Goal: Task Accomplishment & Management: Use online tool/utility

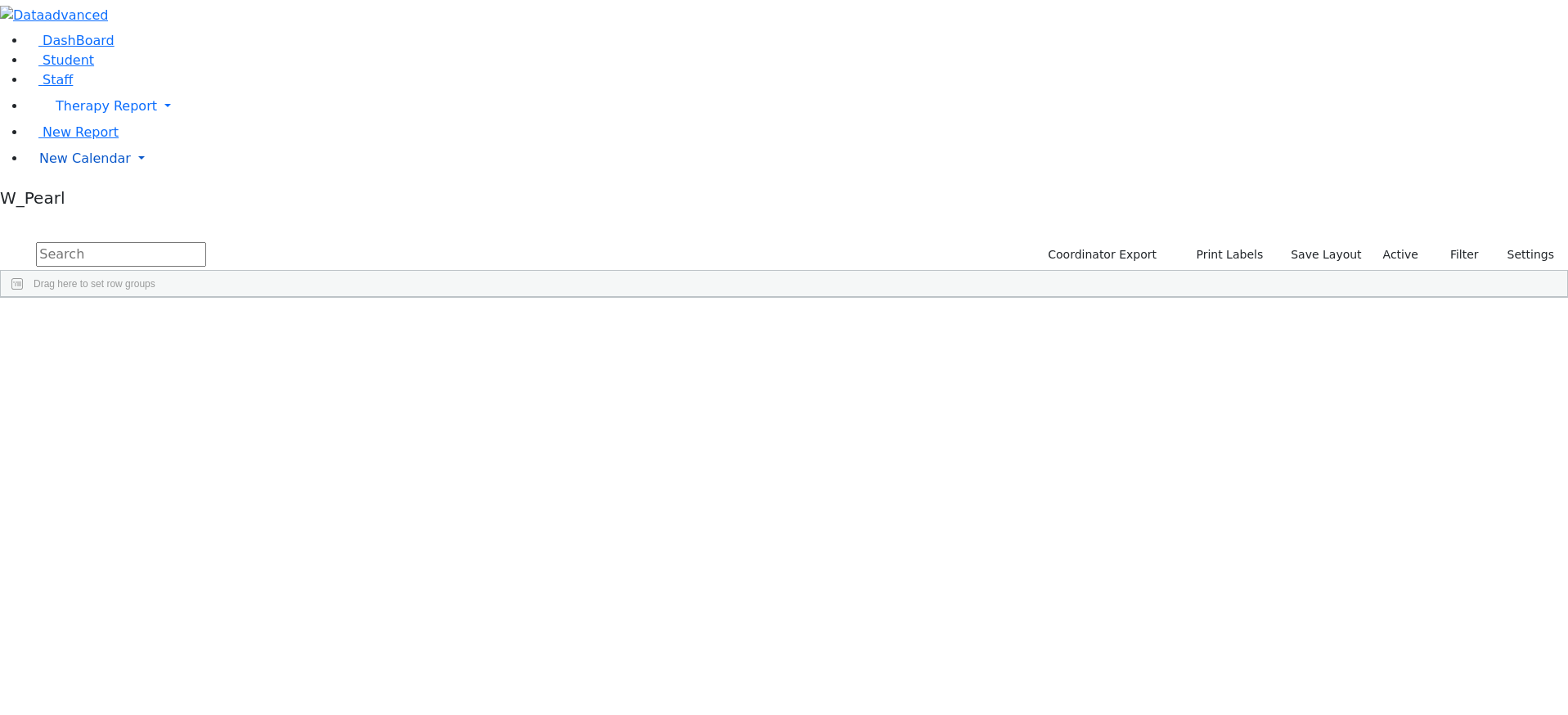
click at [89, 166] on span "New Calendar" at bounding box center [84, 158] width 92 height 16
click at [83, 198] on span "Calendar" at bounding box center [65, 191] width 59 height 16
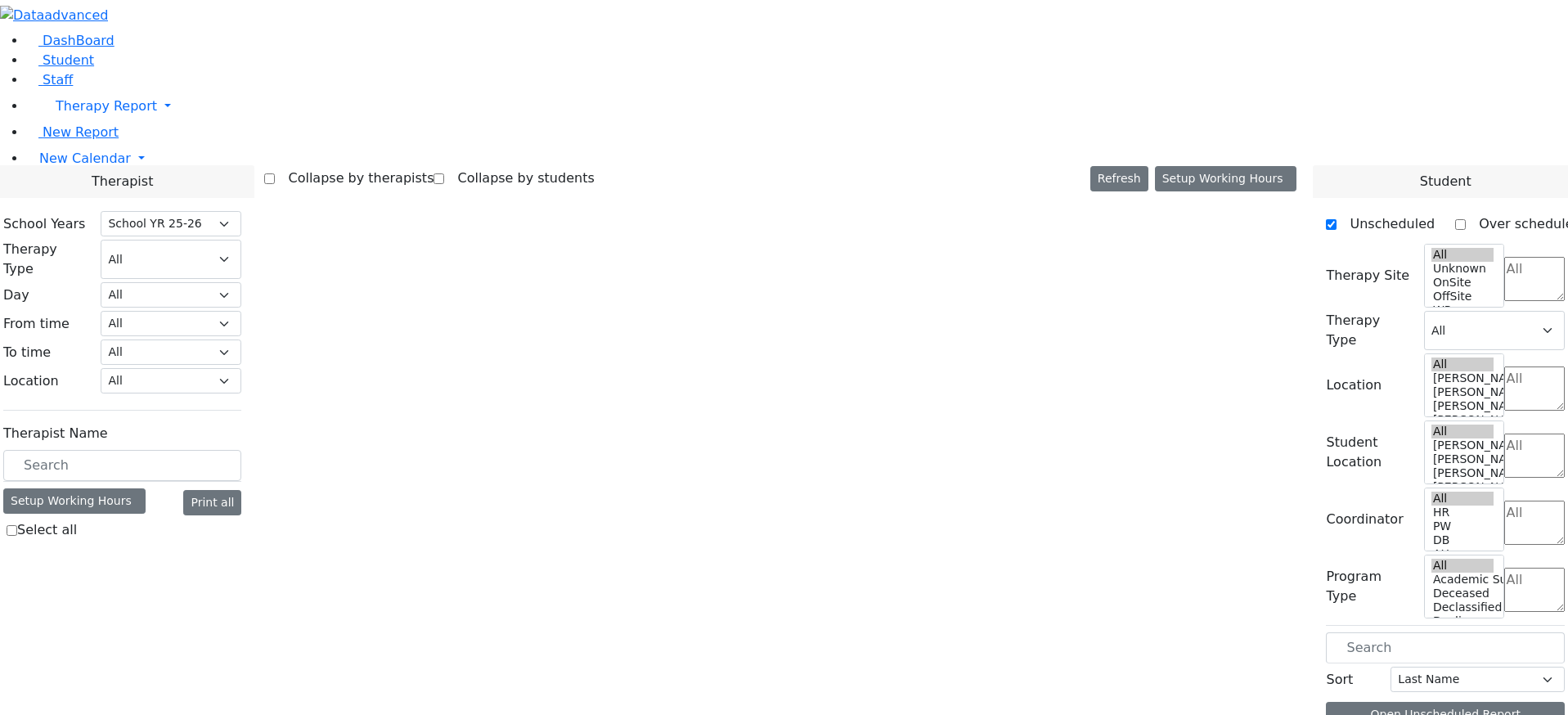
select select "212"
select select "3"
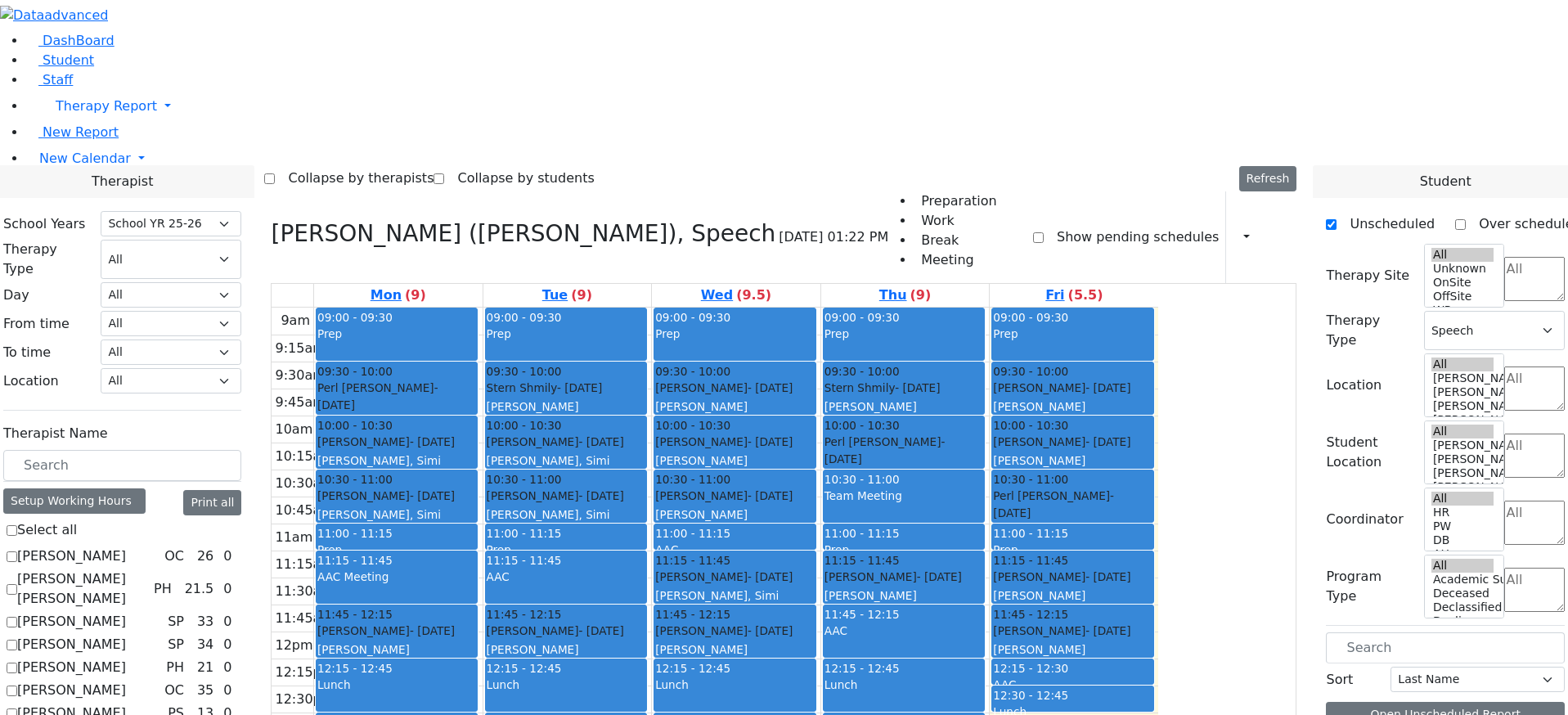
click at [126, 546] on label "[PERSON_NAME]" at bounding box center [71, 555] width 108 height 19
click at [18, 552] on input "[PERSON_NAME]" at bounding box center [11, 556] width 10 height 10
checkbox input "true"
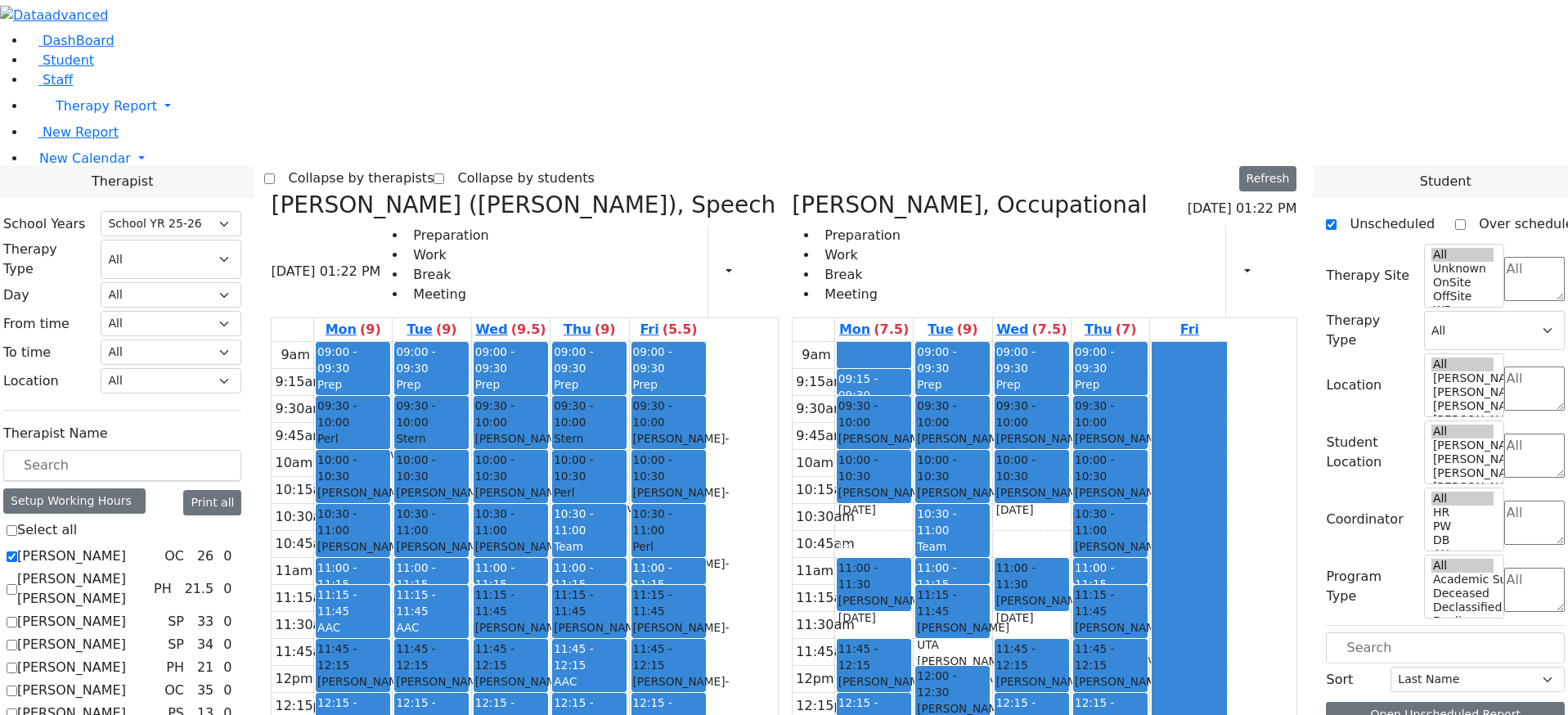
click at [271, 191] on icon at bounding box center [271, 204] width 0 height 27
select select "1"
checkbox input "false"
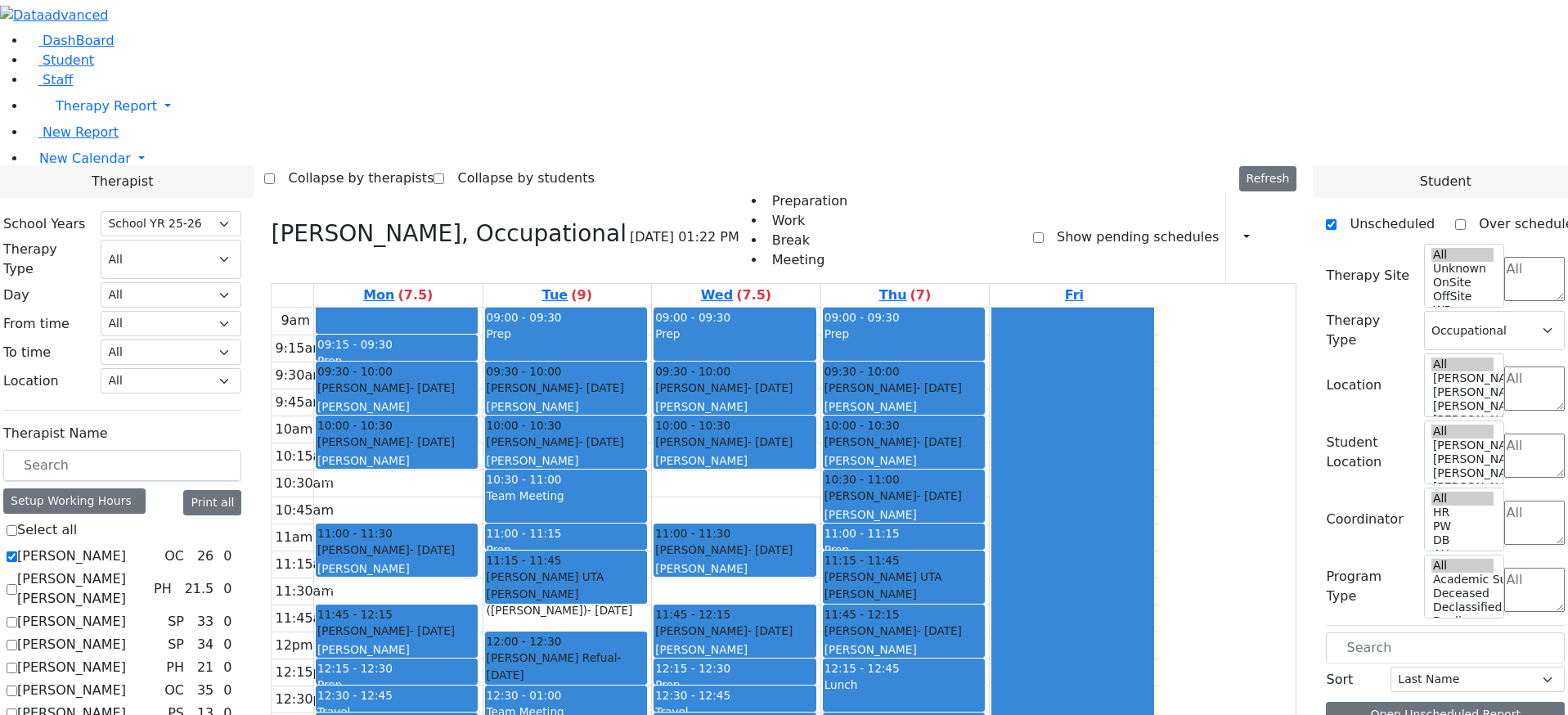
click at [126, 546] on label "[PERSON_NAME]" at bounding box center [71, 555] width 108 height 19
click at [18, 552] on input "[PERSON_NAME]" at bounding box center [11, 556] width 10 height 10
checkbox input "false"
select select
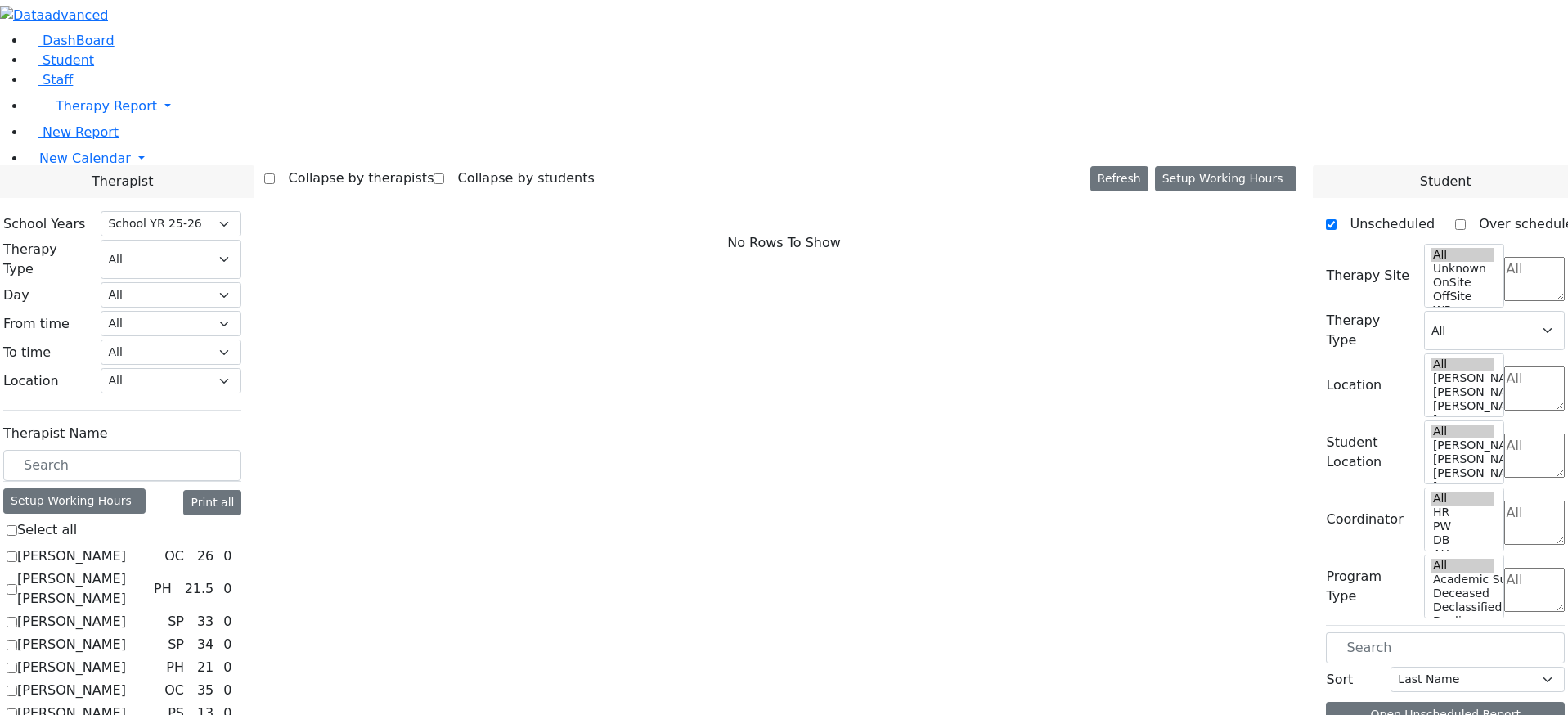
scroll to position [572, 0]
checkbox input "true"
select select "3"
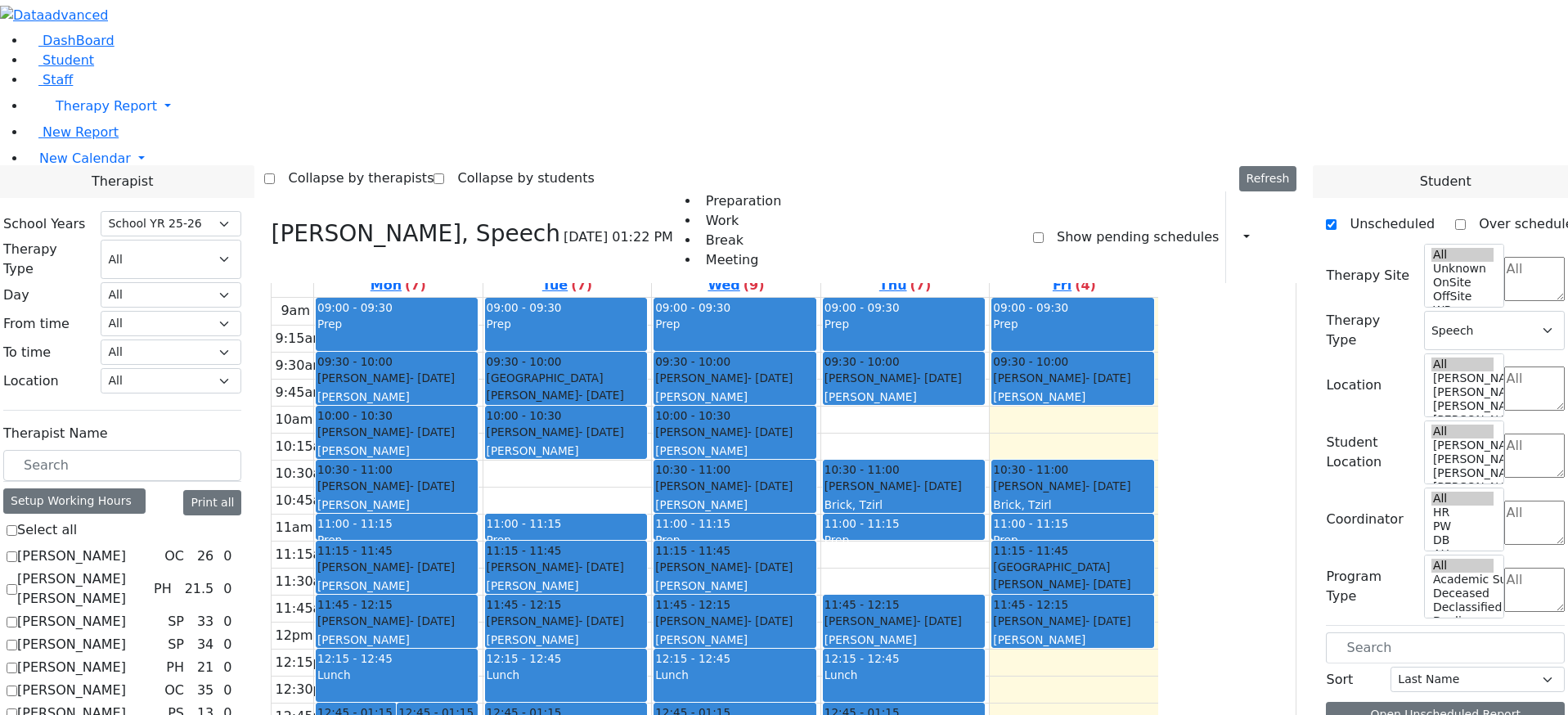
scroll to position [0, 0]
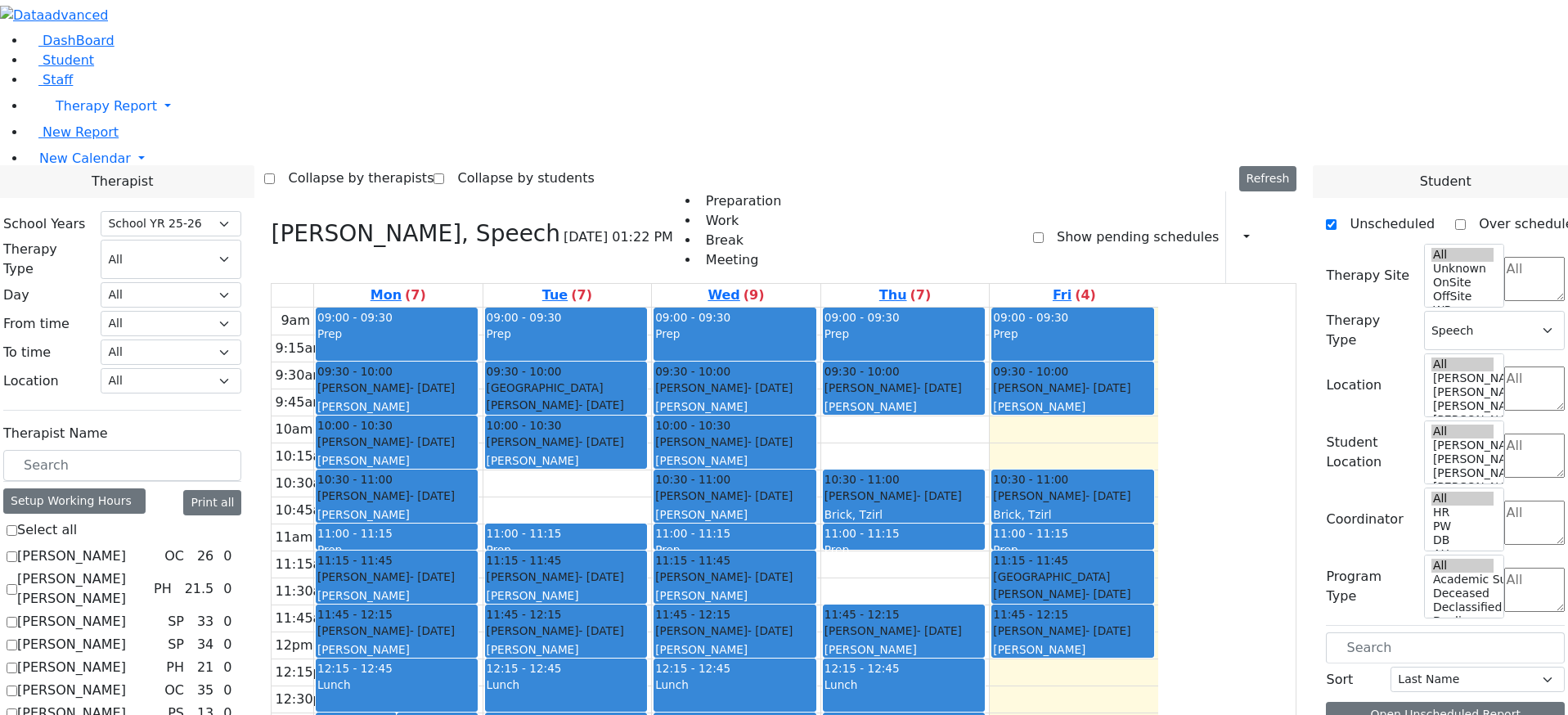
click at [271, 220] on icon at bounding box center [271, 233] width 0 height 27
select select
checkbox input "false"
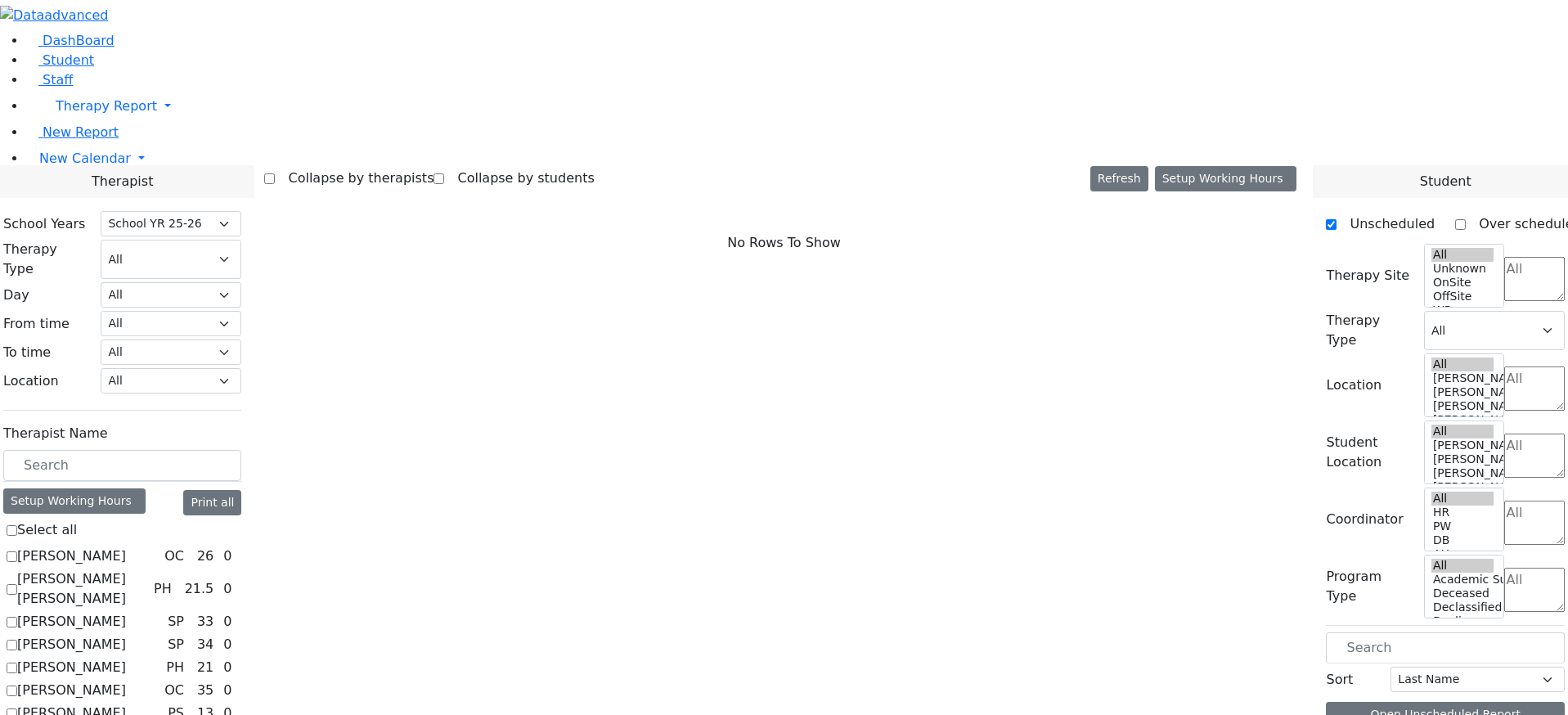
scroll to position [1553, 0]
checkbox input "true"
select select "3"
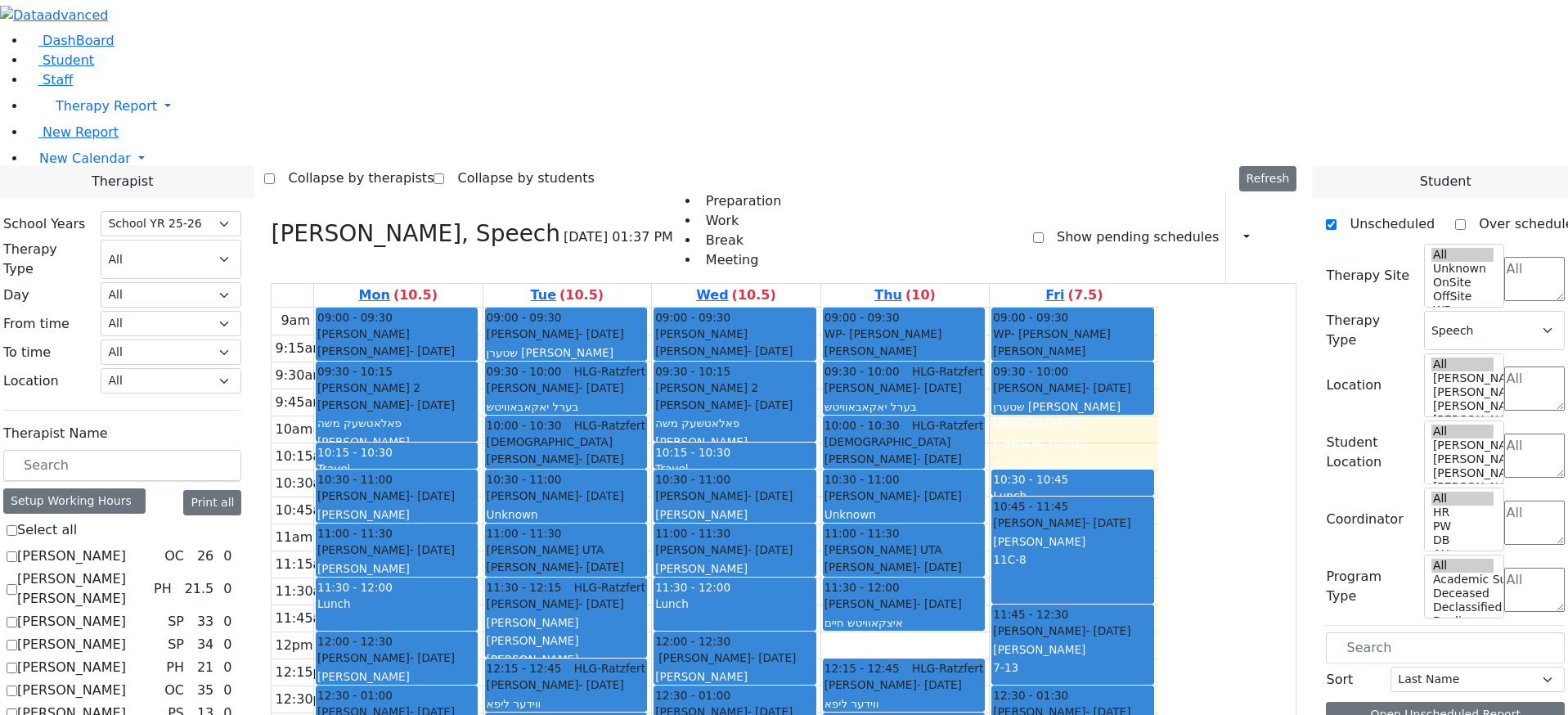
click at [271, 220] on icon at bounding box center [271, 233] width 0 height 27
select select
checkbox input "false"
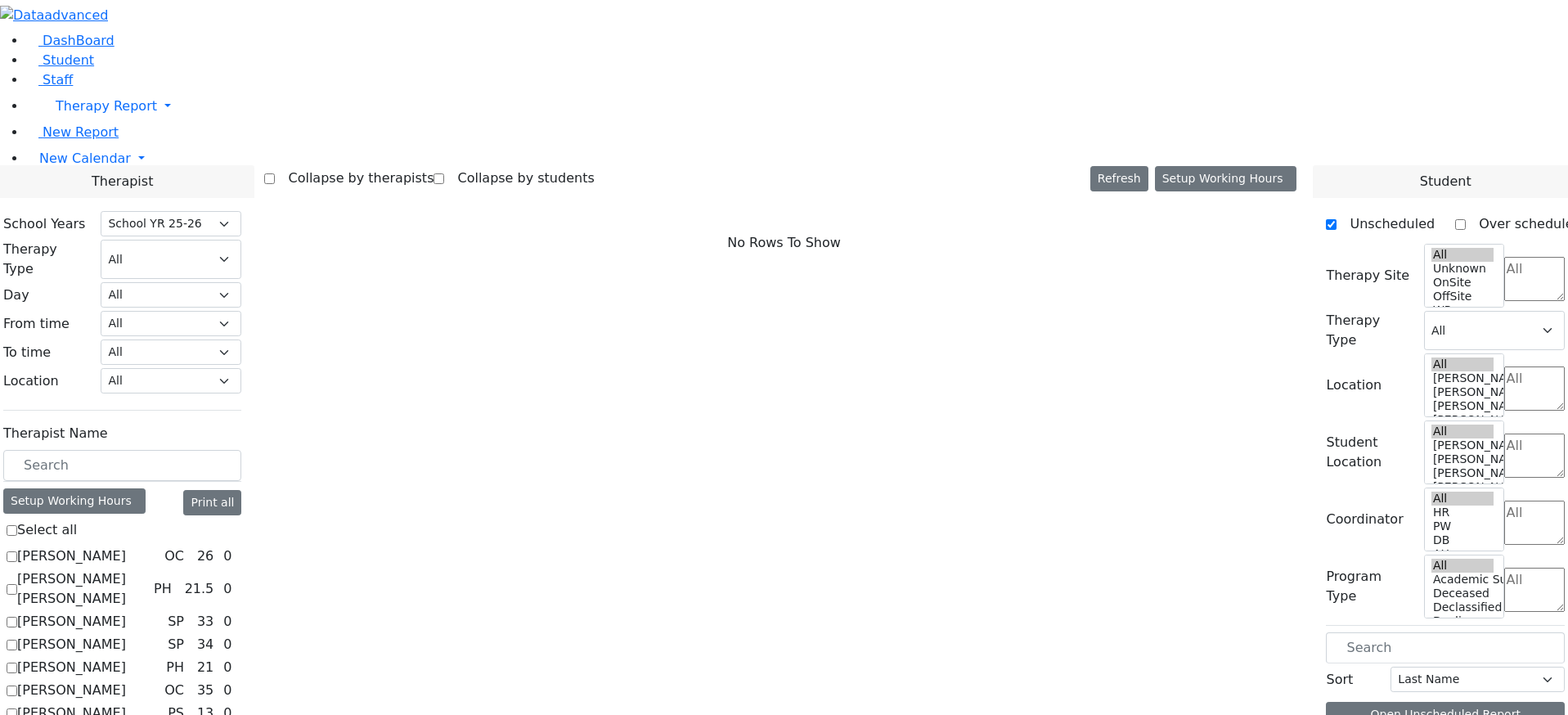
scroll to position [245, 0]
checkbox input "true"
select select "3"
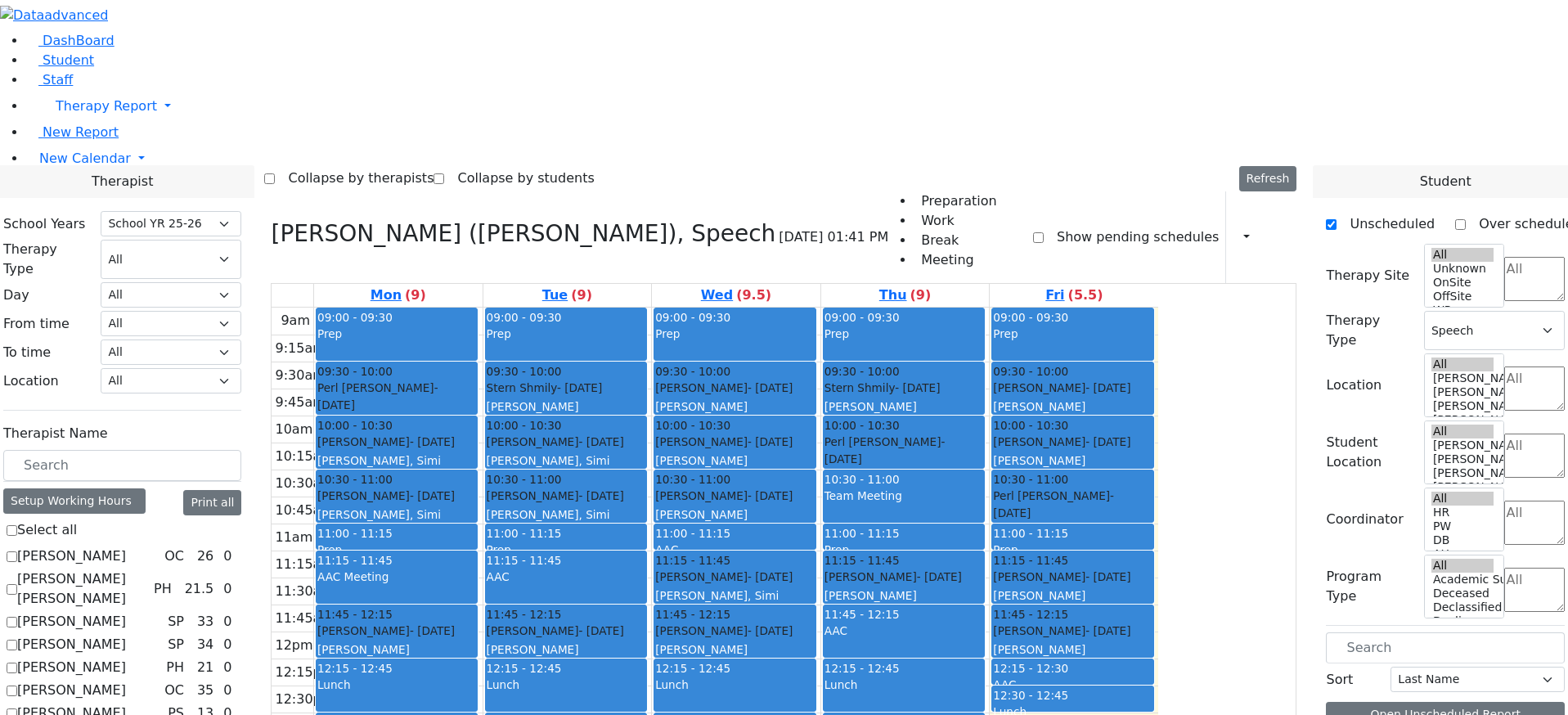
checkbox input "false"
select select
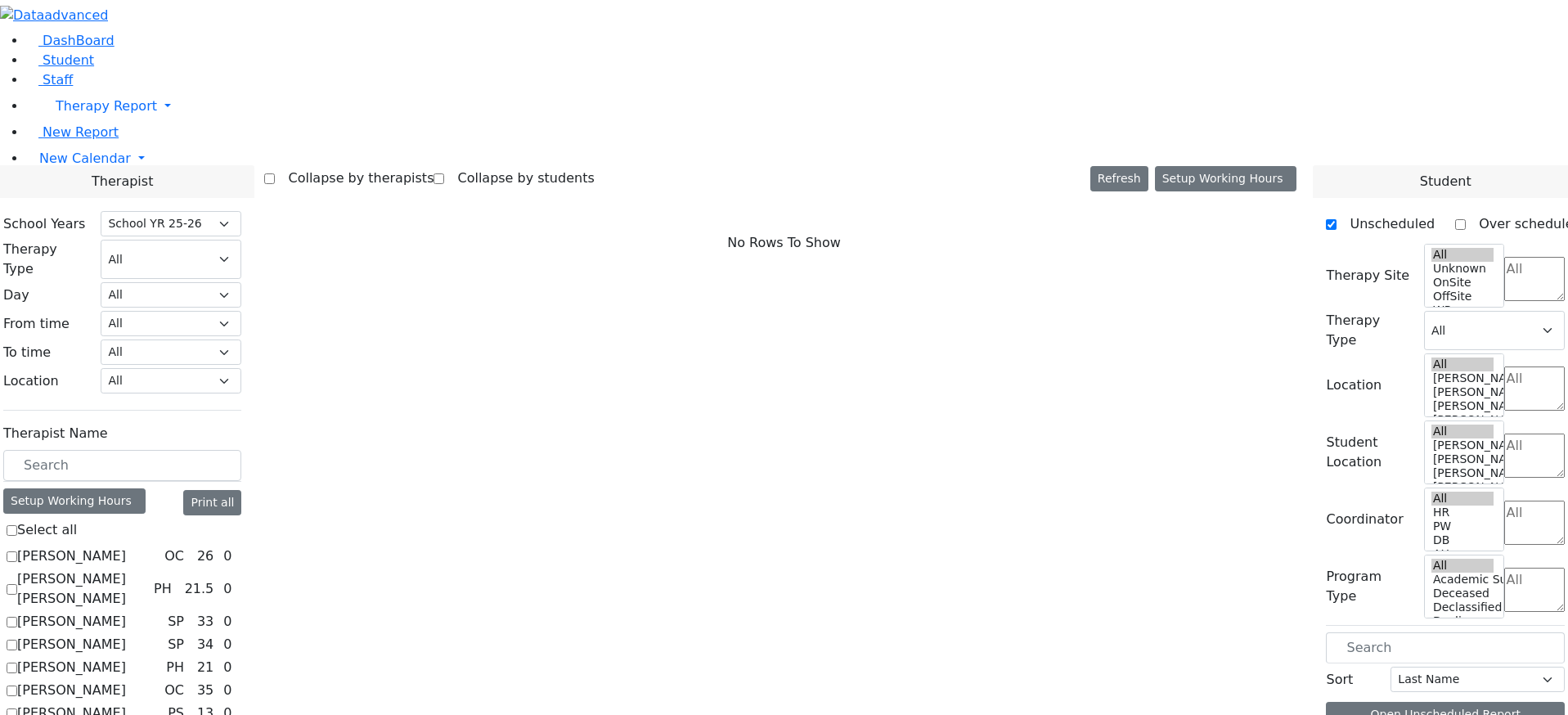
scroll to position [899, 0]
checkbox input "true"
select select "1"
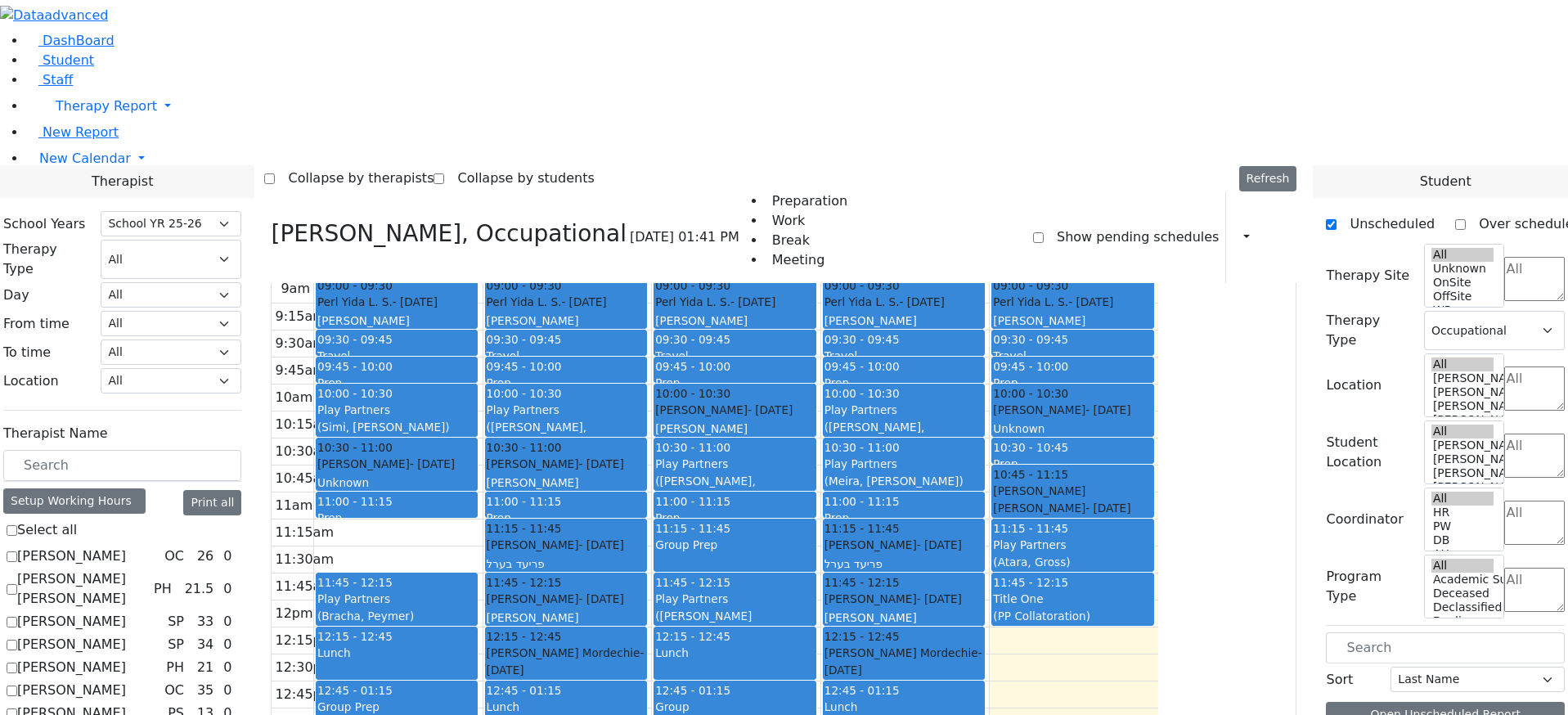
scroll to position [3, 0]
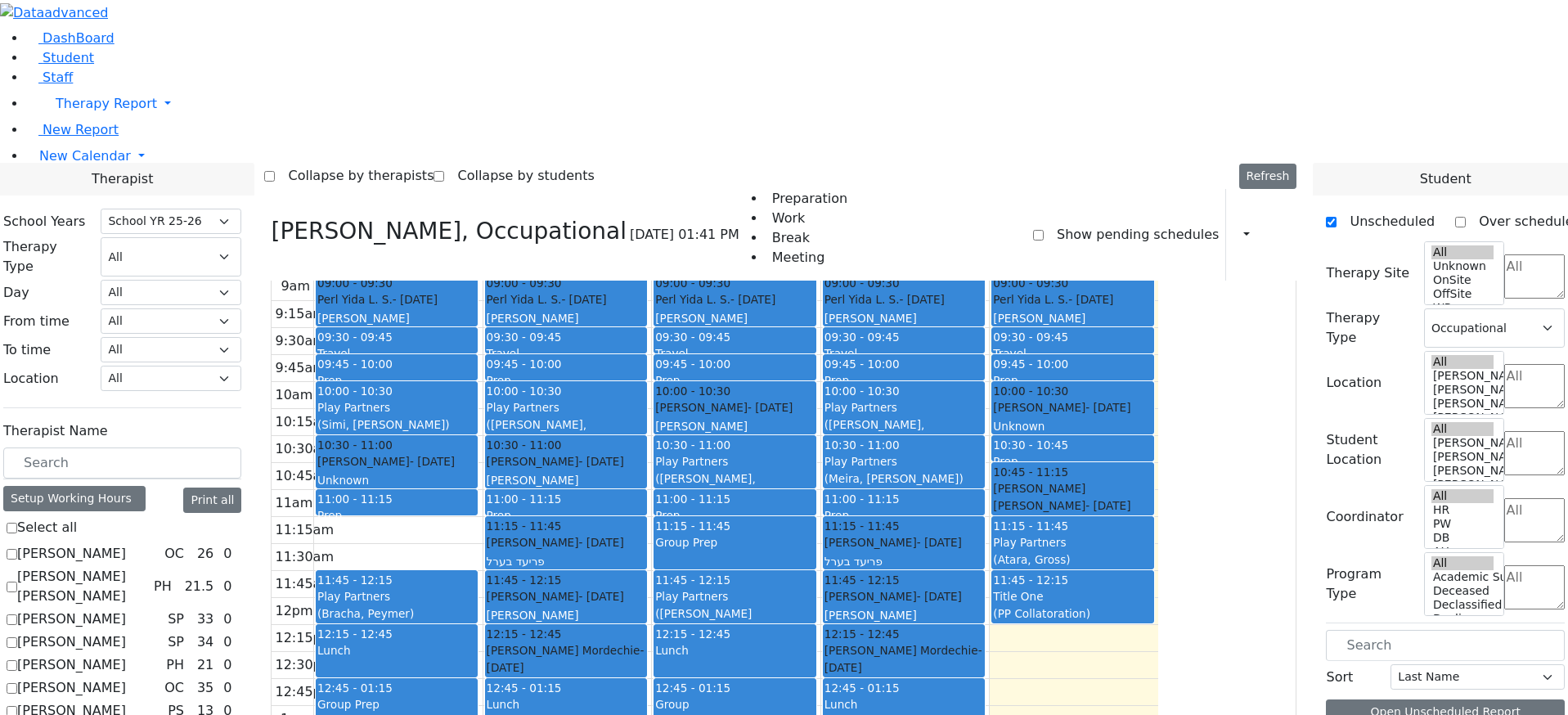
checkbox input "false"
select select
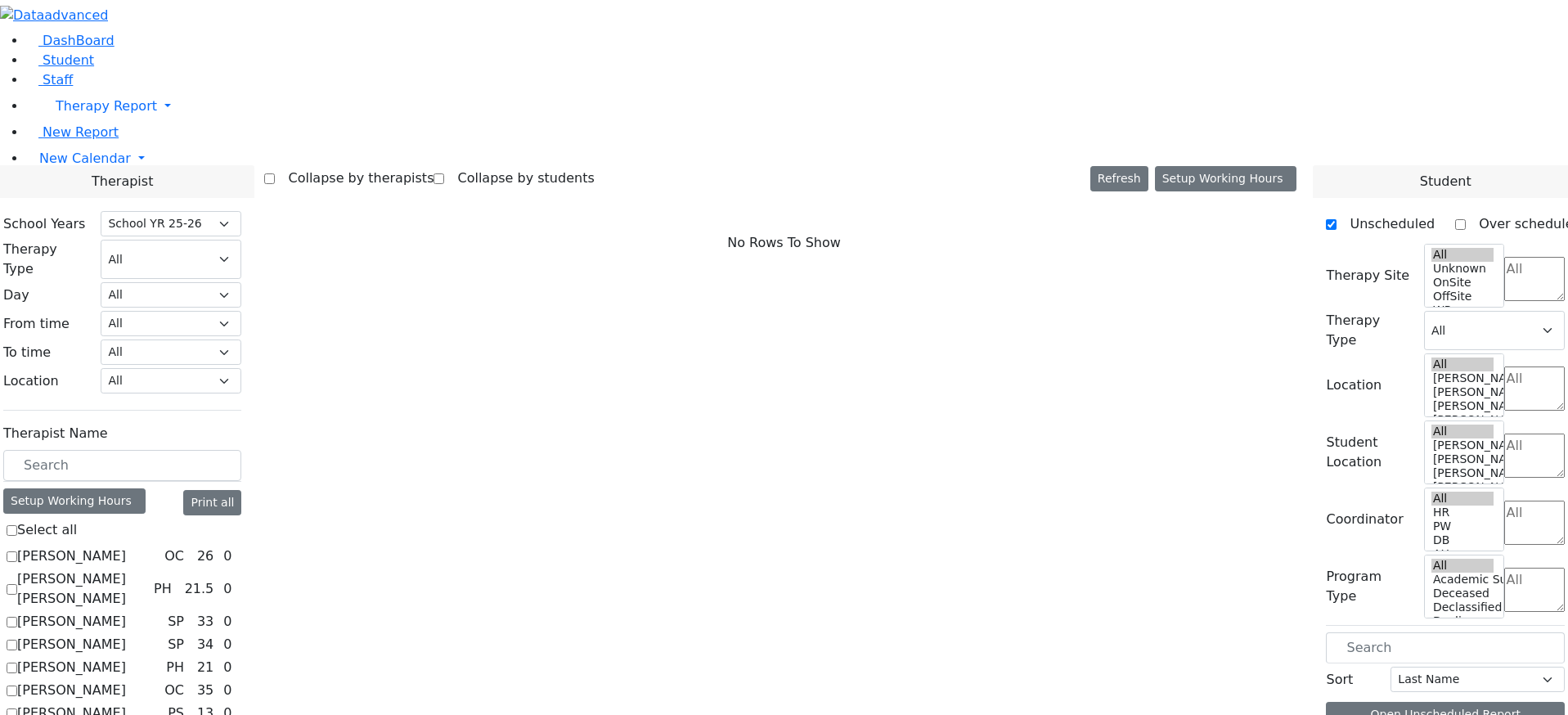
scroll to position [1063, 0]
checkbox input "true"
select select "5"
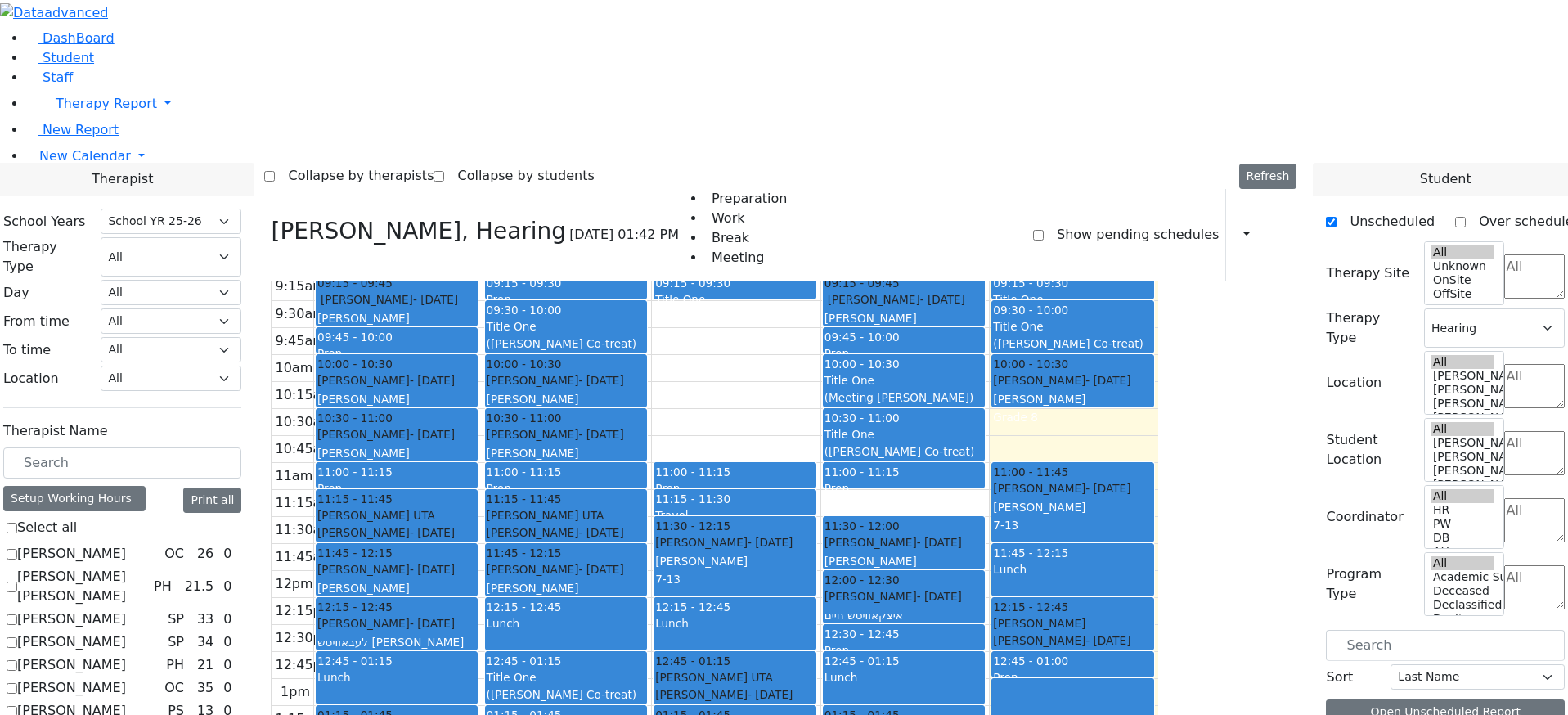
scroll to position [1553, 0]
checkbox input "true"
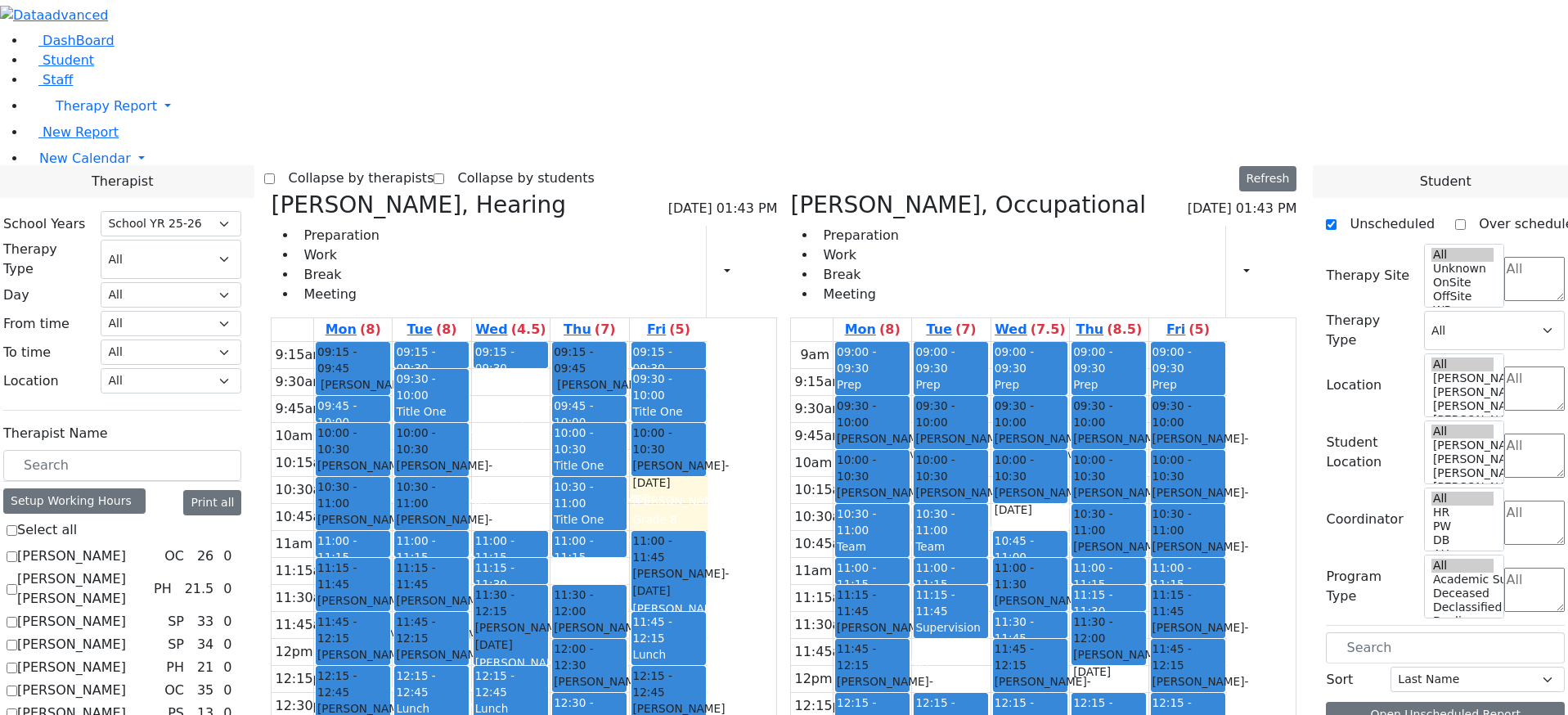
click at [439, 191] on h3 "[PERSON_NAME], Hearing" at bounding box center [418, 205] width 295 height 28
click at [271, 191] on icon at bounding box center [271, 204] width 0 height 27
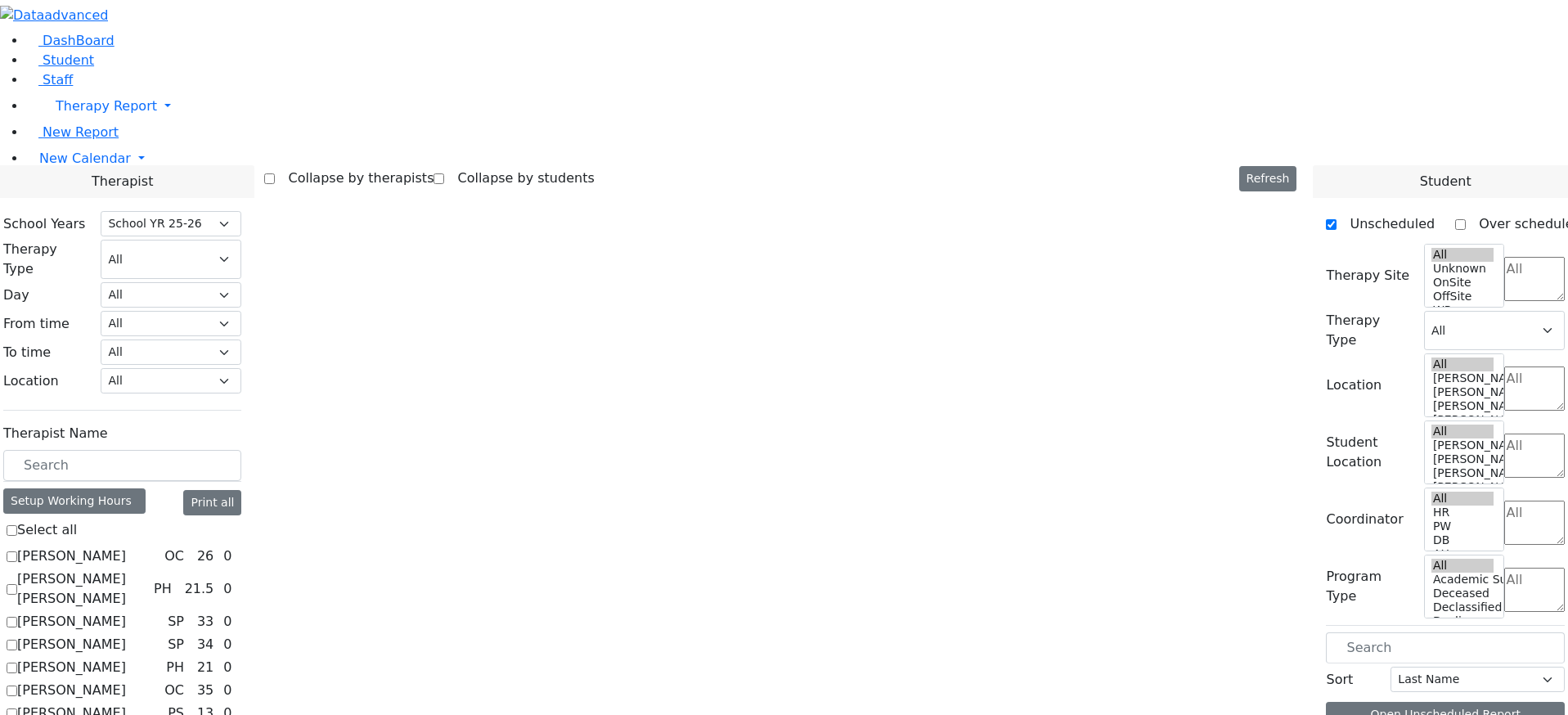
select select "1"
checkbox input "false"
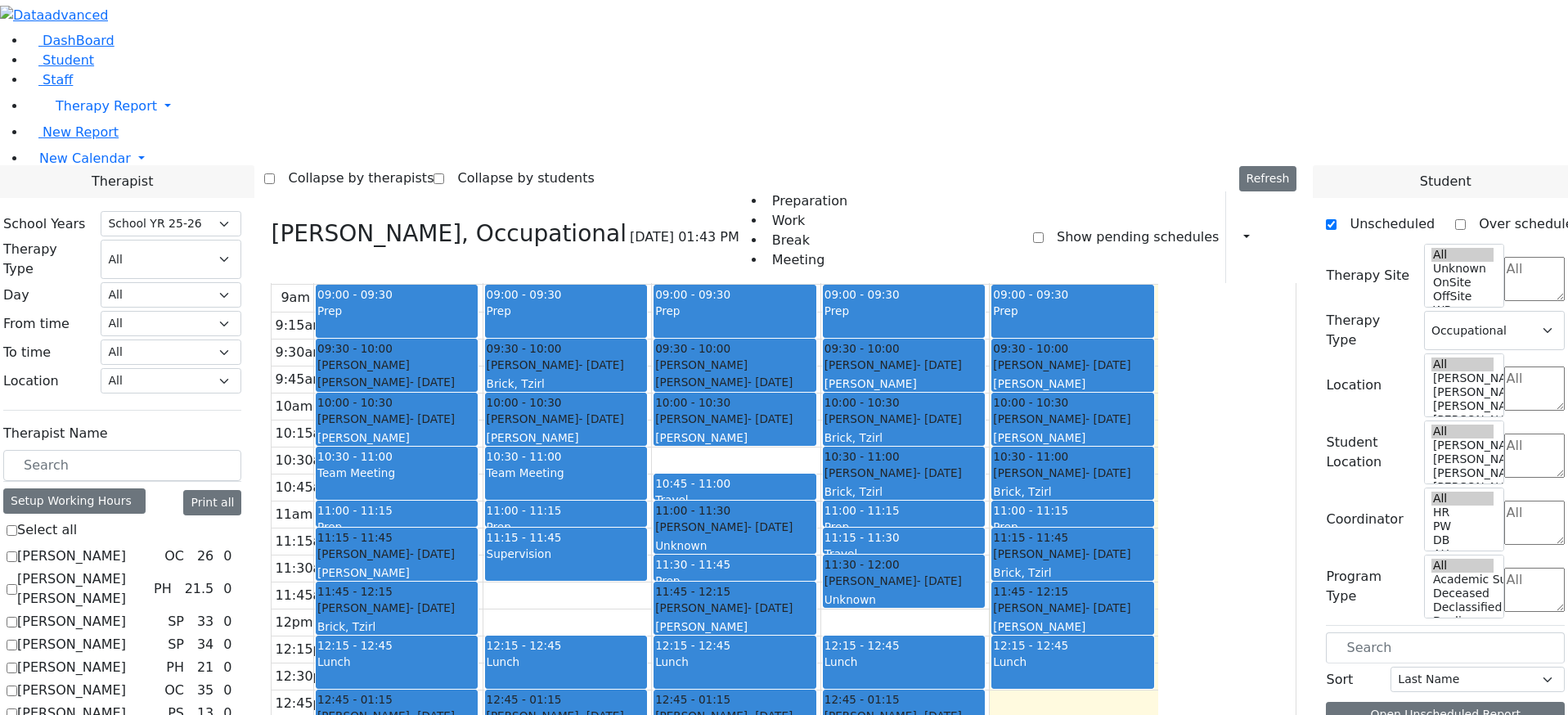
scroll to position [33, 0]
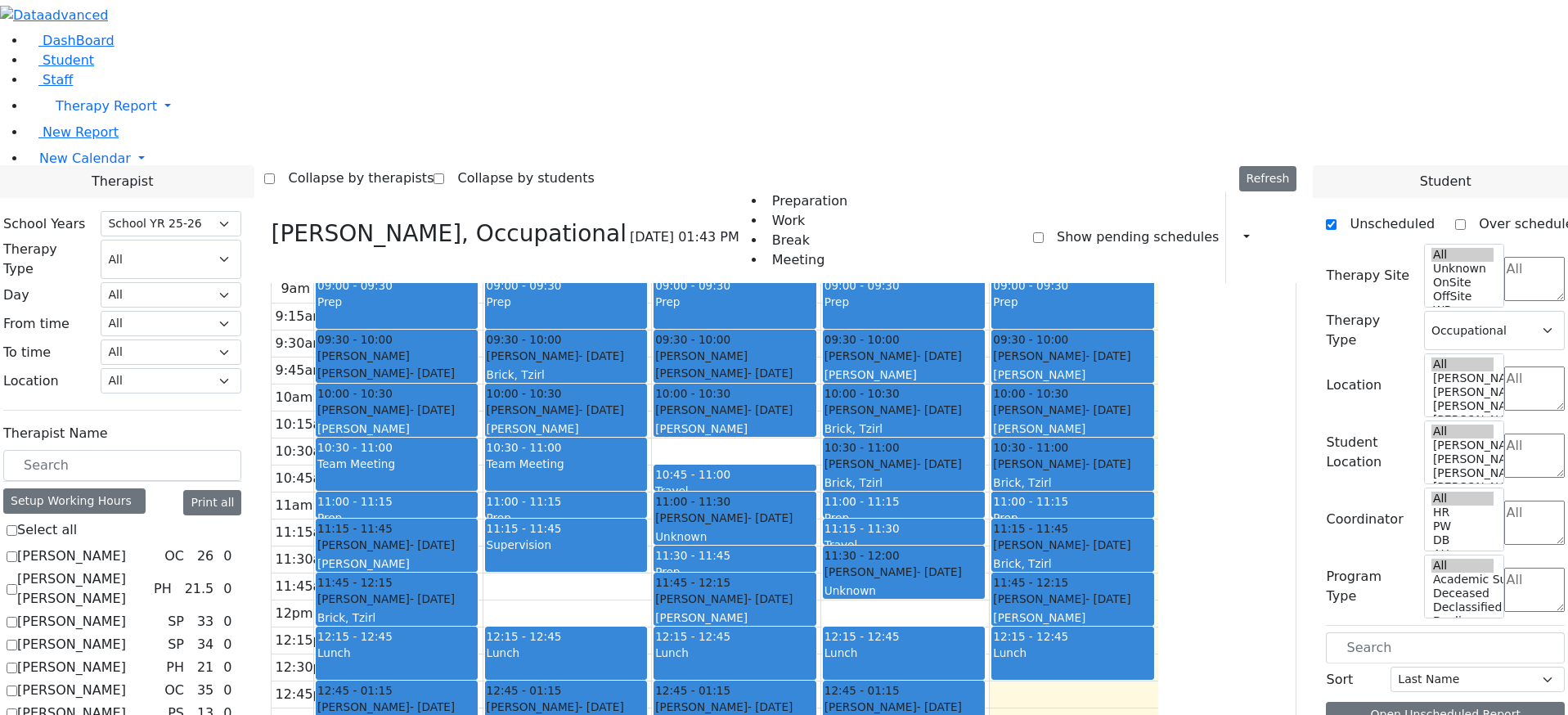
click at [271, 220] on icon at bounding box center [271, 233] width 0 height 27
select select
checkbox input "false"
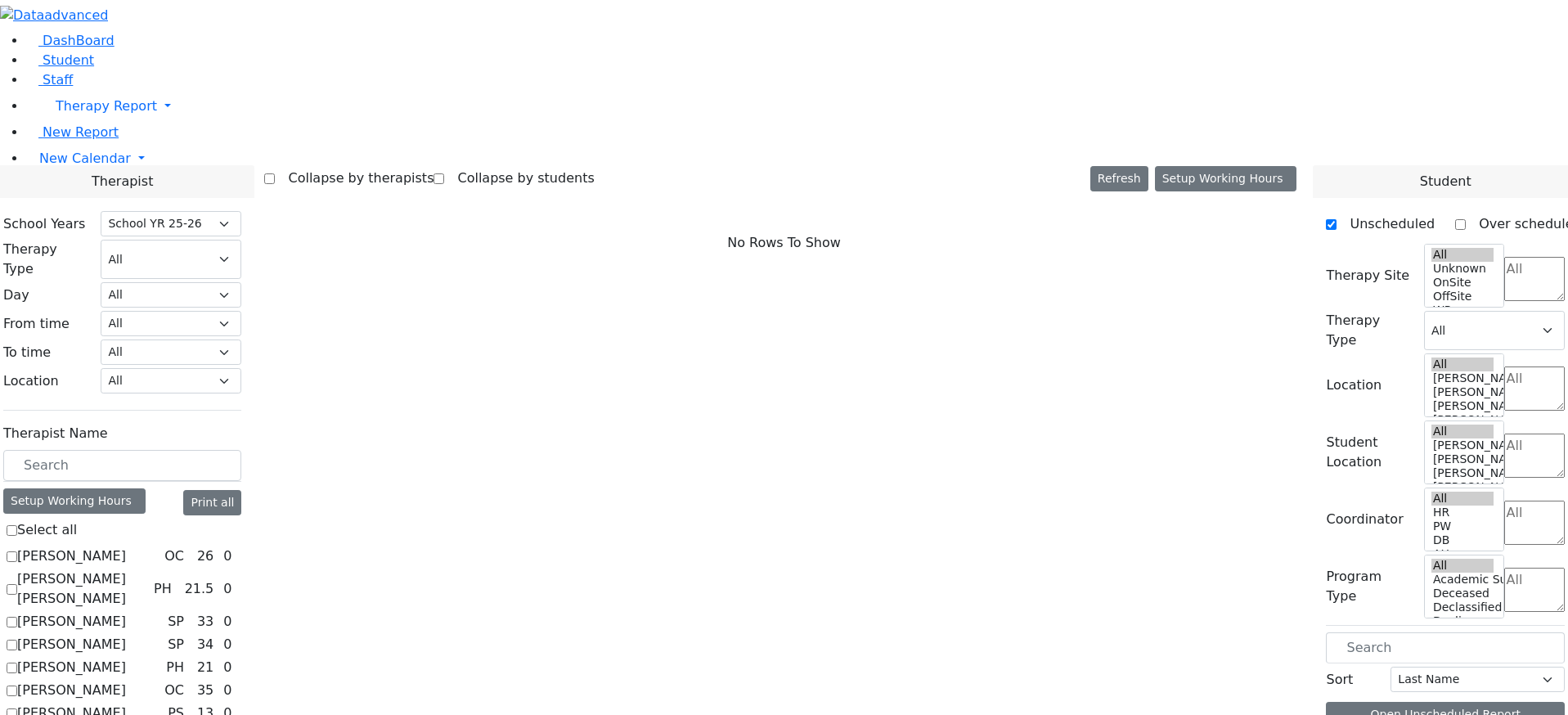
click at [60, 87] on link "Staff" at bounding box center [49, 80] width 46 height 16
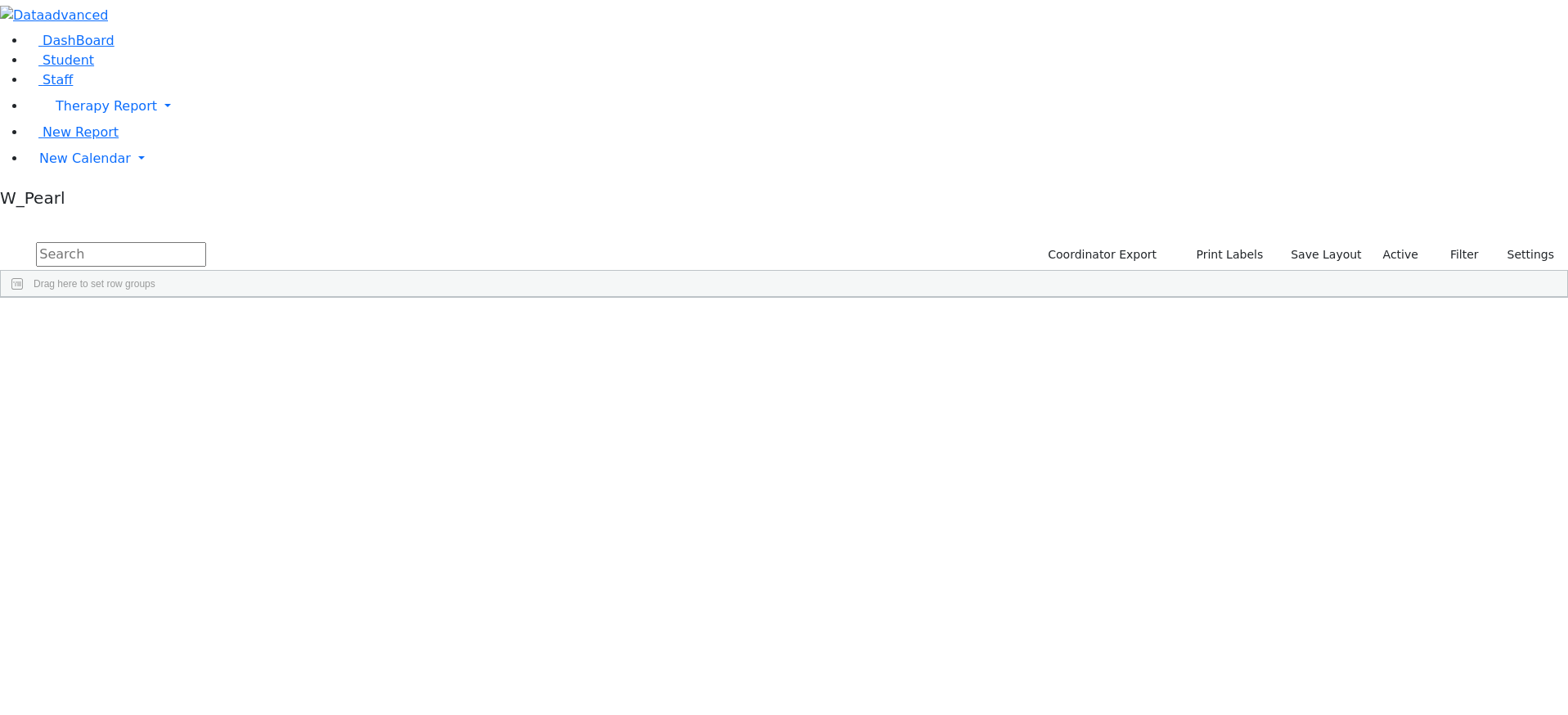
click at [206, 242] on input "text" at bounding box center [121, 254] width 170 height 24
type input "fere"
click at [206, 347] on div "Ferencz" at bounding box center [154, 358] width 103 height 23
